Goal: Information Seeking & Learning: Find specific fact

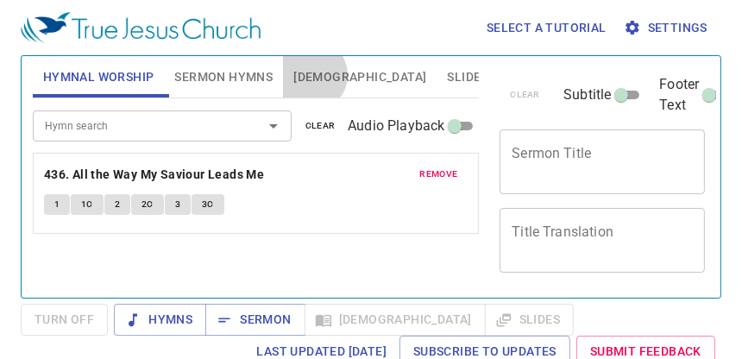
click at [311, 75] on span "[DEMOGRAPHIC_DATA]" at bounding box center [359, 77] width 133 height 22
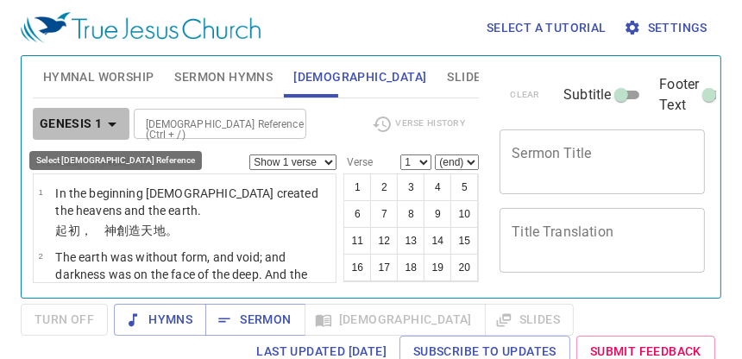
click at [107, 126] on icon "button" at bounding box center [112, 124] width 21 height 21
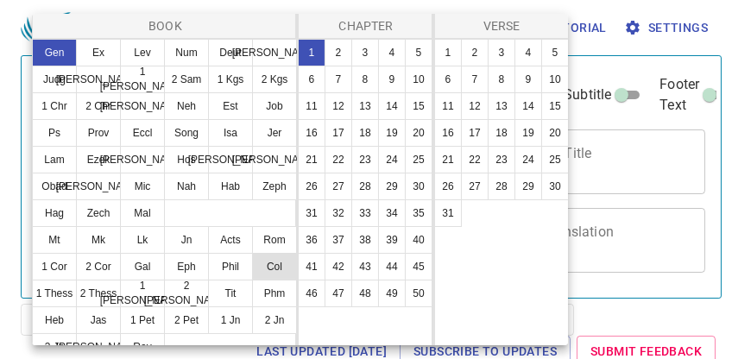
scroll to position [15, 0]
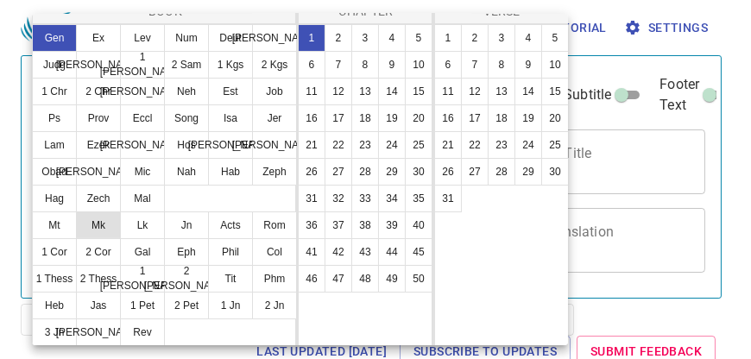
click at [92, 226] on button "Mk" at bounding box center [98, 225] width 45 height 28
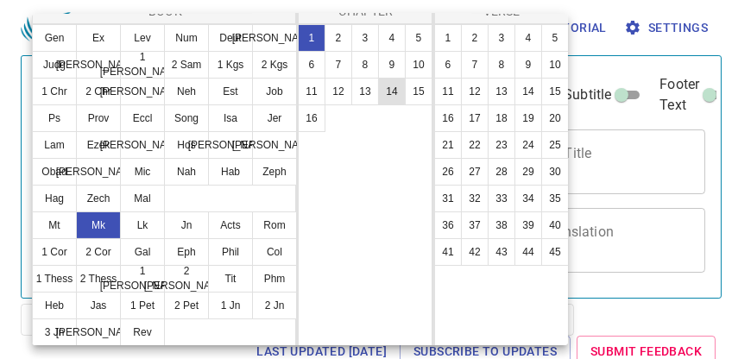
click at [392, 90] on button "14" at bounding box center [392, 92] width 28 height 28
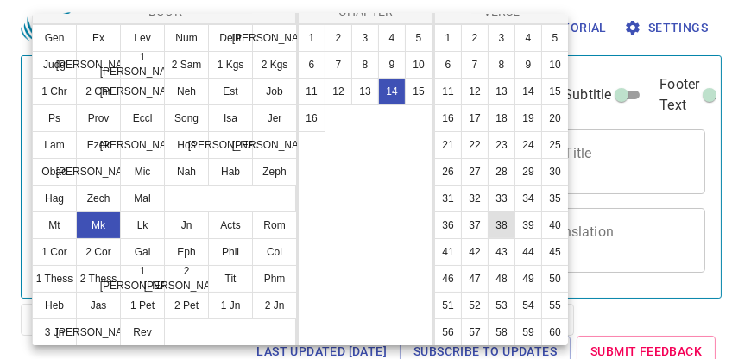
click at [488, 239] on button "38" at bounding box center [502, 225] width 28 height 28
select select "38"
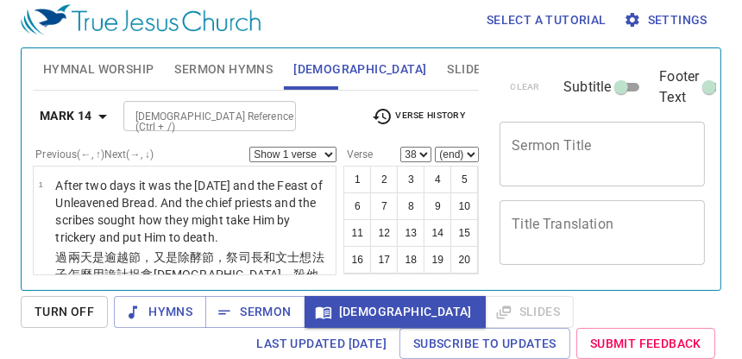
scroll to position [3498, 0]
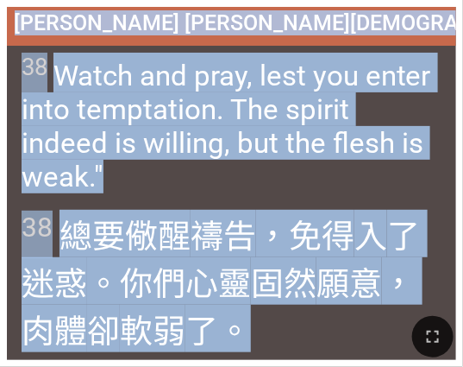
drag, startPoint x: 133, startPoint y: 32, endPoint x: 247, endPoint y: 317, distance: 306.7
click at [247, 7] on div "Hymnal Worship Hymnal Worship 詩頌崇拜 詩頌崇拜 436 Mark [PERSON_NAME][DEMOGRAPHIC_DATA…" at bounding box center [232, 7] width 450 height 0
copy div "[PERSON_NAME] [PERSON_NAME][DEMOGRAPHIC_DATA] 14:38 [PERSON_NAME] [PERSON_NAME]…"
